Goal: Task Accomplishment & Management: Use online tool/utility

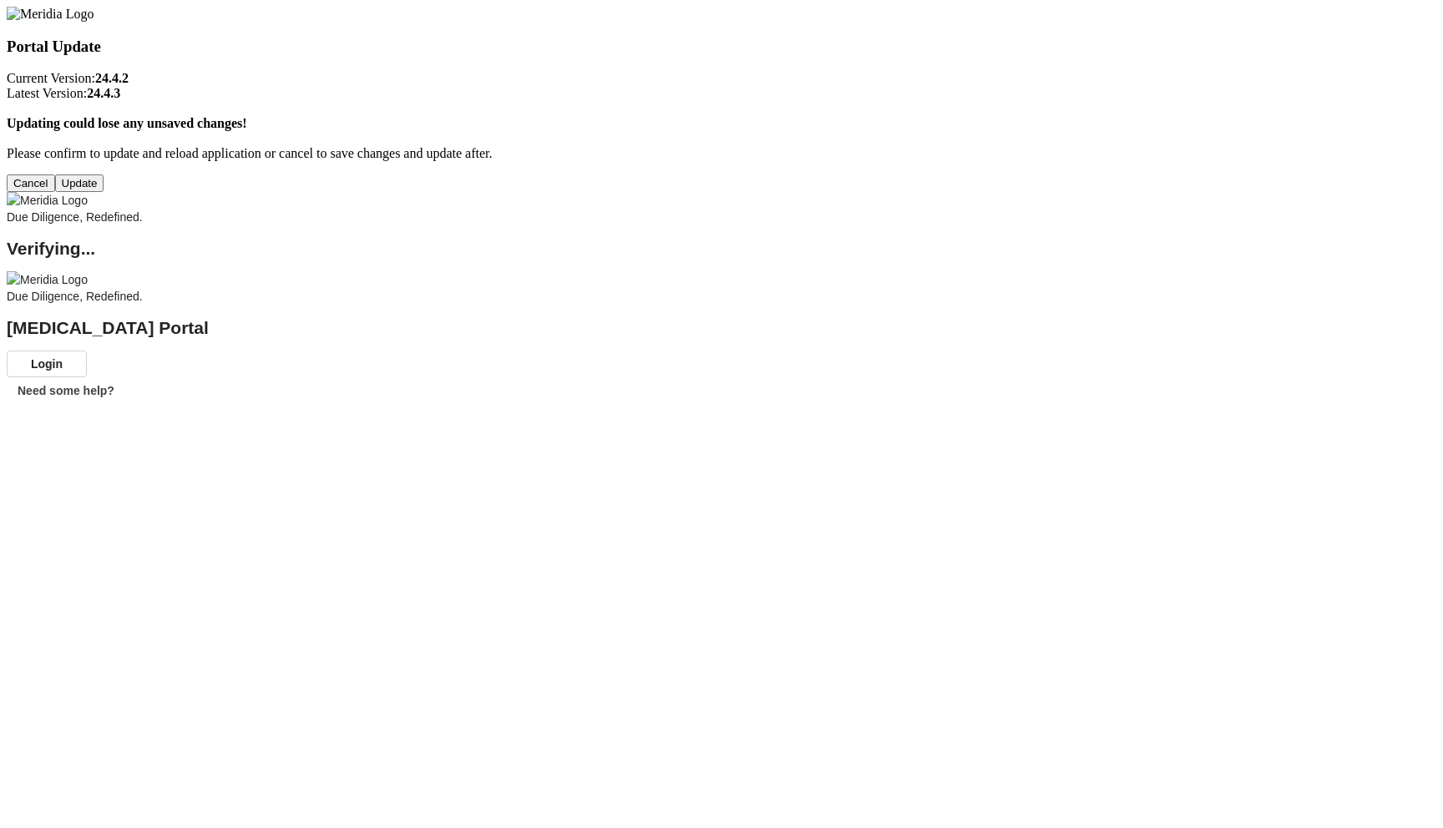
click at [104, 192] on button "Update" at bounding box center [79, 183] width 49 height 18
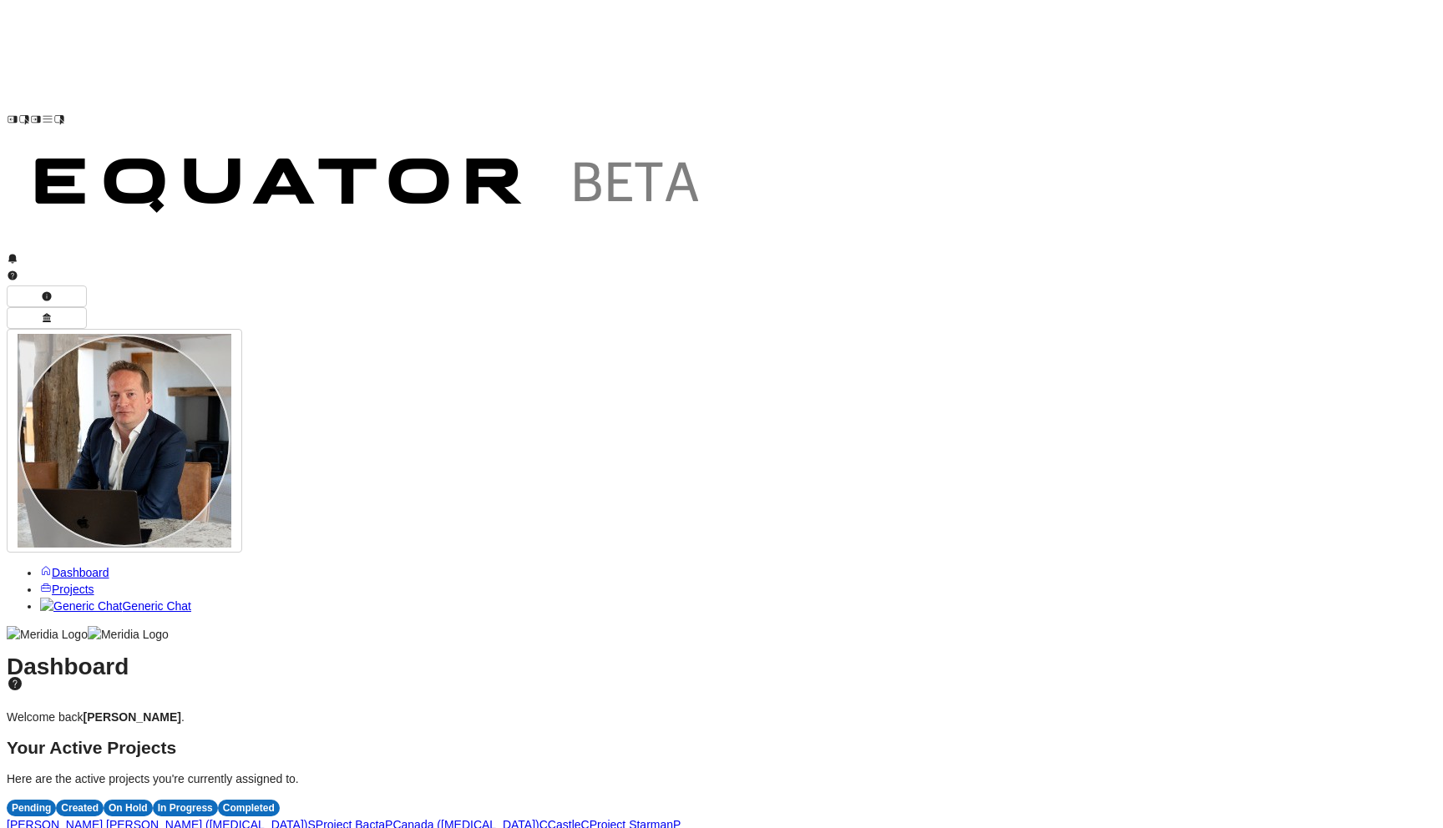
click at [392, 818] on span "P" at bounding box center [389, 824] width 8 height 13
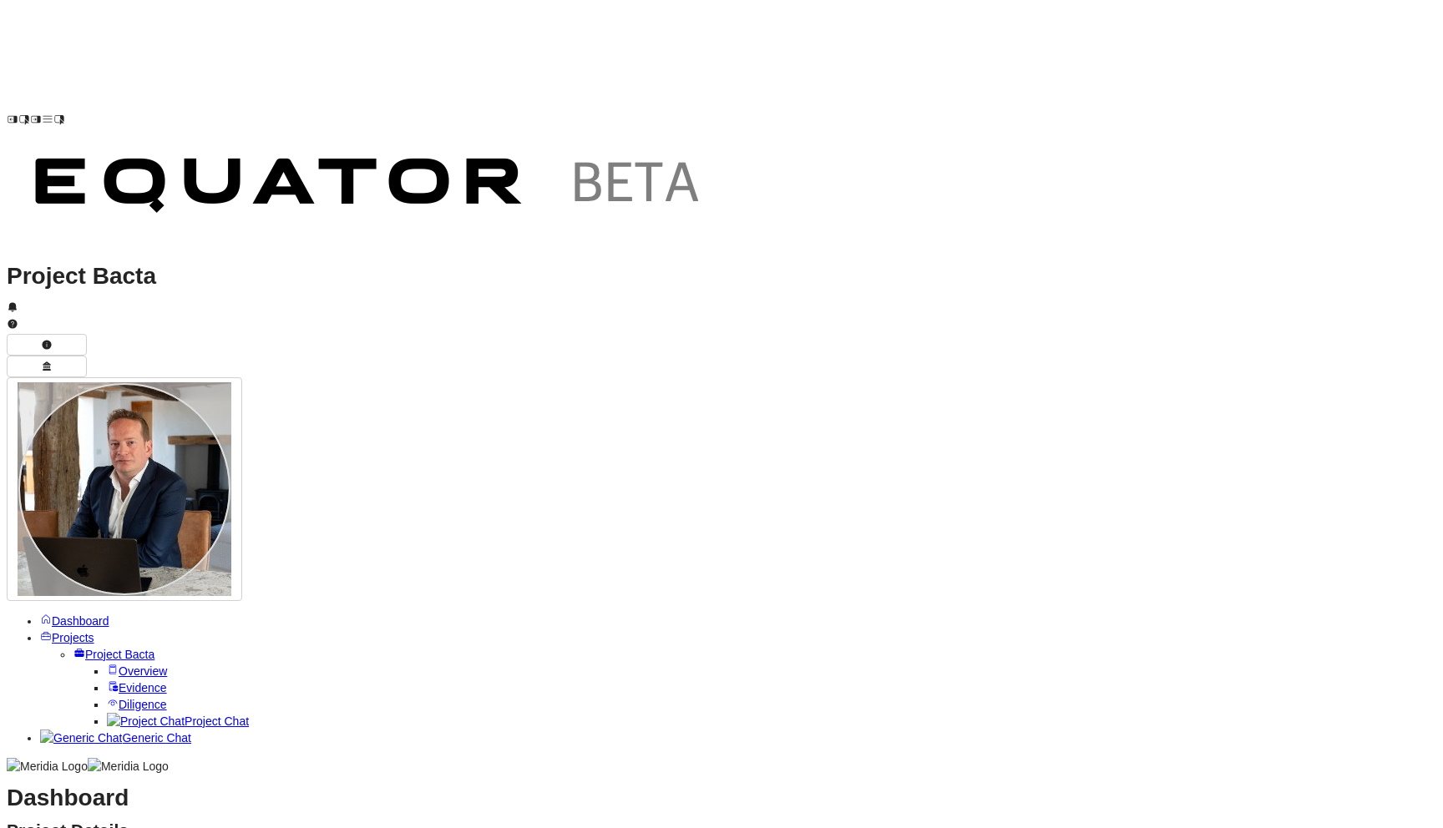
click at [184, 715] on span "Project Chat" at bounding box center [216, 721] width 64 height 13
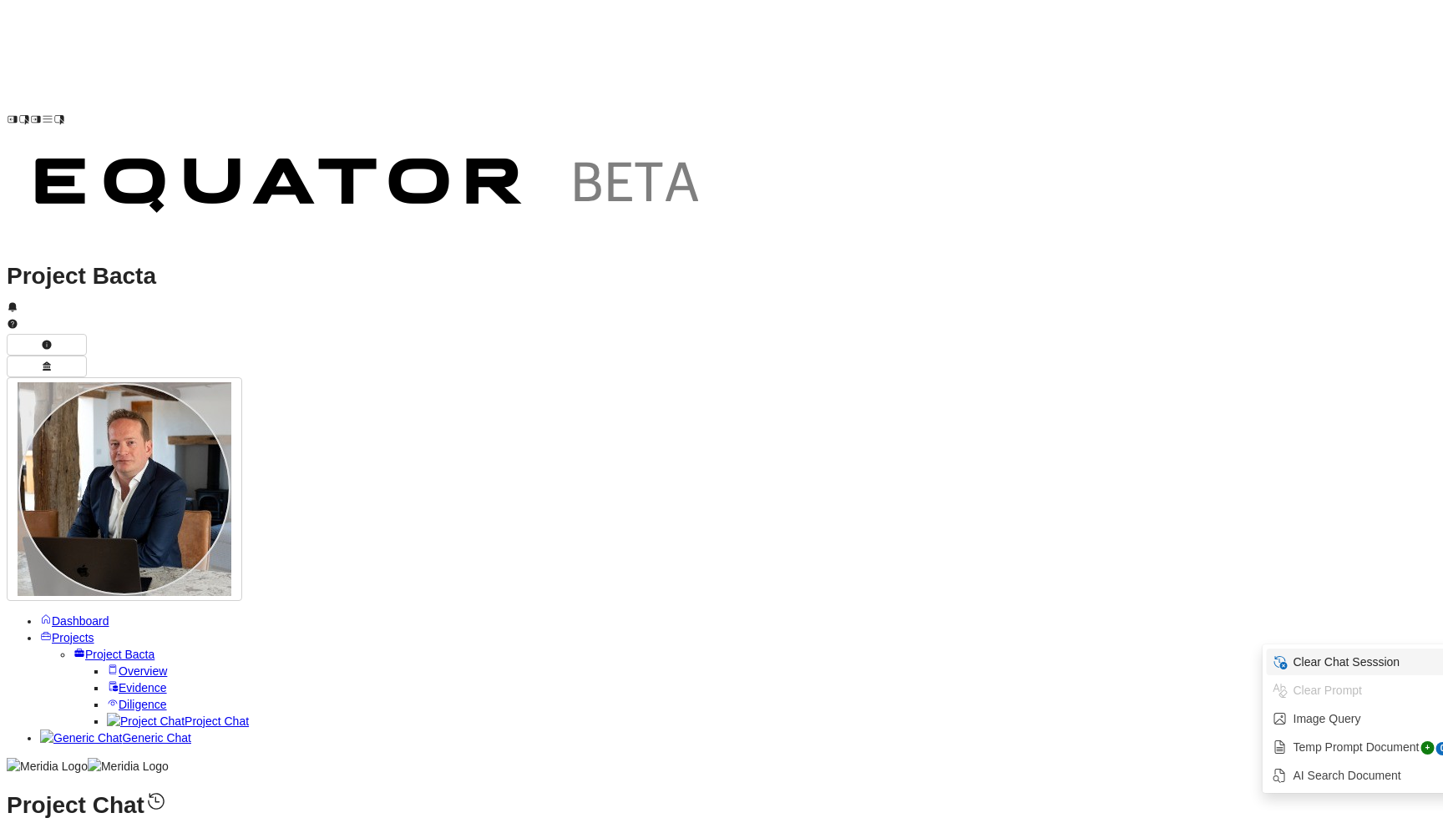
click at [1302, 654] on span "Clear Chat Sesssion" at bounding box center [1370, 662] width 159 height 17
type textarea "**********"
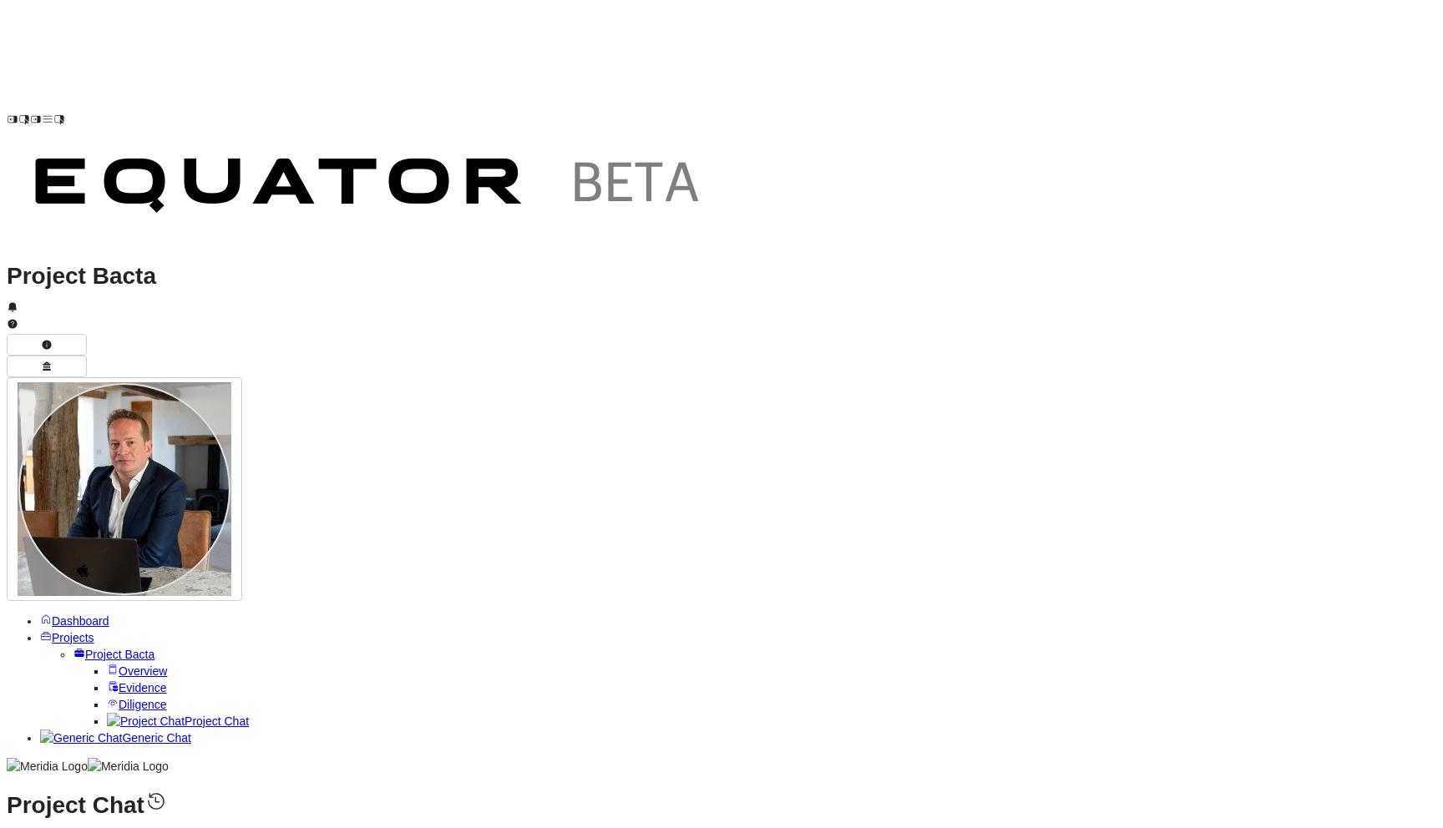
click at [119, 681] on span "Evidence" at bounding box center [143, 687] width 48 height 13
